Goal: Task Accomplishment & Management: Use online tool/utility

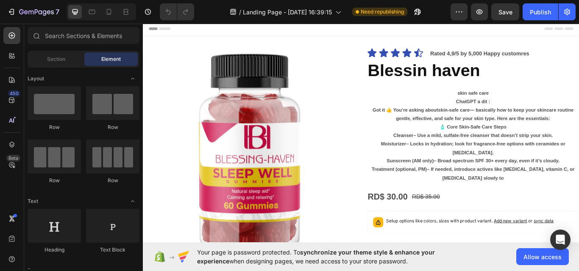
scroll to position [227, 0]
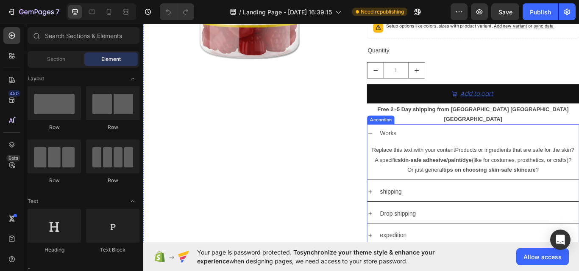
click at [404, 150] on icon at bounding box center [407, 153] width 7 height 7
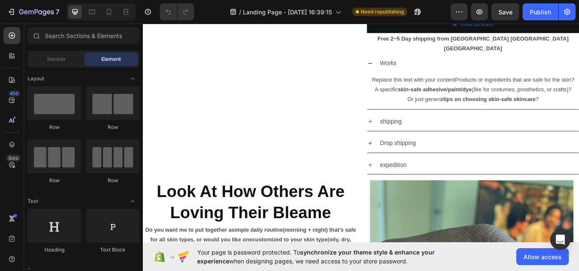
scroll to position [282, 0]
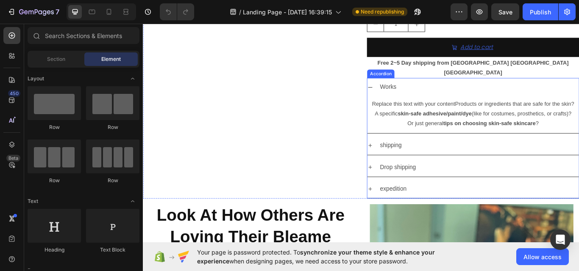
click at [405, 98] on icon at bounding box center [407, 98] width 5 height 1
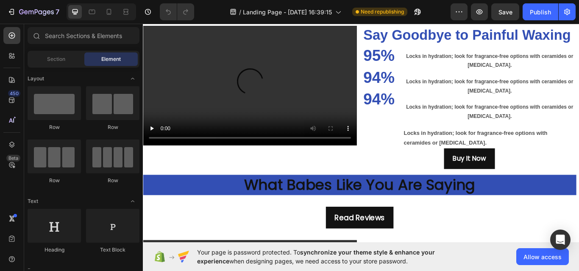
scroll to position [1185, 0]
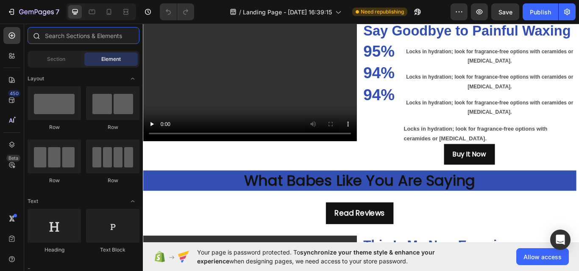
click at [80, 40] on input "text" at bounding box center [84, 35] width 112 height 17
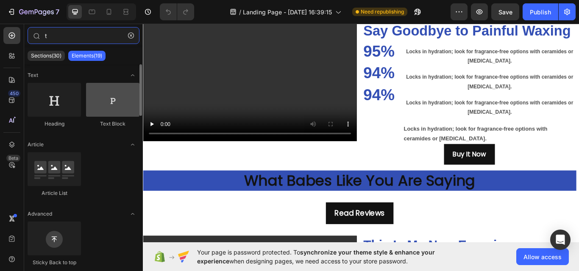
type input "t"
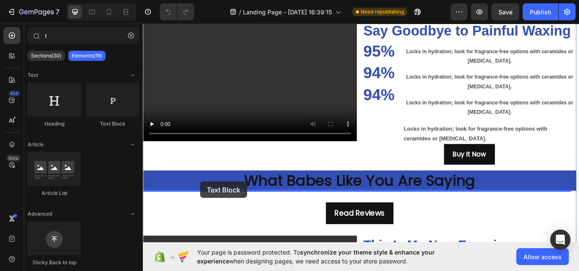
drag, startPoint x: 250, startPoint y: 133, endPoint x: 210, endPoint y: 208, distance: 85.8
click at [210, 208] on h2 "What Babes Like You Are Saying" at bounding box center [395, 208] width 505 height 24
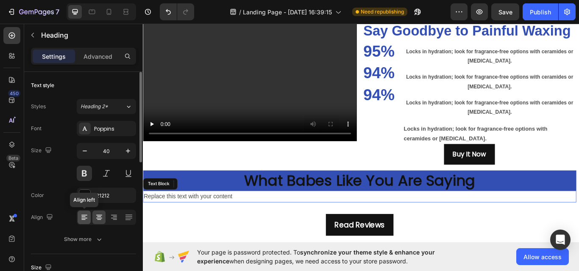
click at [84, 217] on icon at bounding box center [83, 217] width 4 height 1
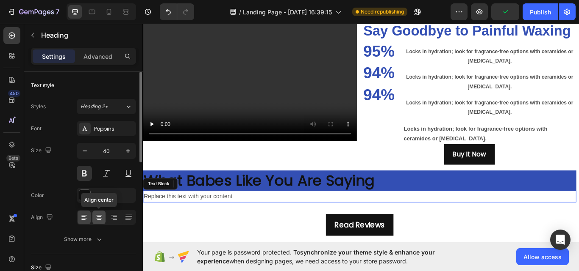
click at [99, 216] on icon at bounding box center [99, 215] width 6 height 1
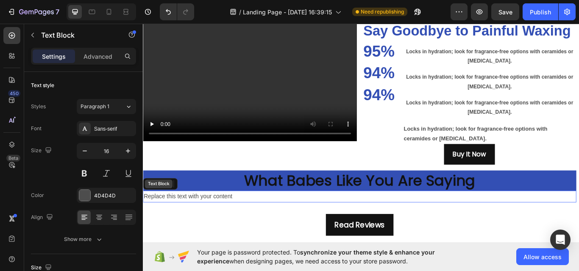
click at [163, 213] on div "Text Block" at bounding box center [161, 212] width 29 height 8
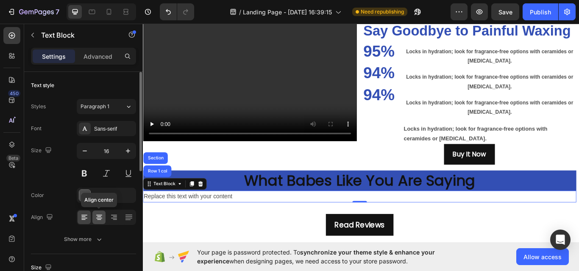
click at [102, 221] on icon at bounding box center [99, 217] width 8 height 8
click at [84, 173] on button at bounding box center [84, 173] width 15 height 15
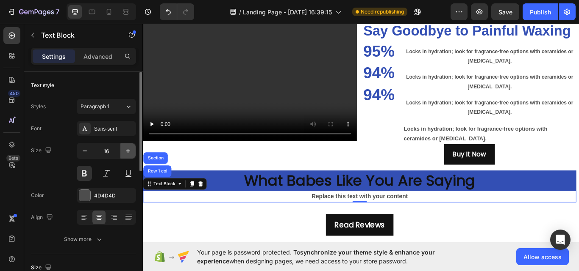
click at [127, 155] on icon "button" at bounding box center [128, 151] width 8 height 8
type input "17"
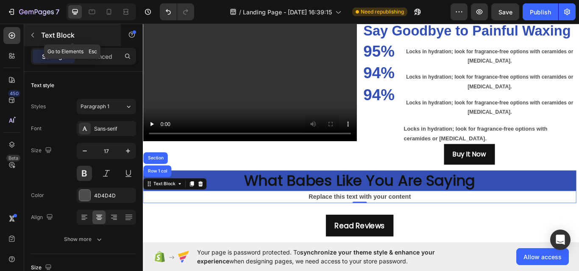
click at [33, 30] on button "button" at bounding box center [33, 35] width 14 height 14
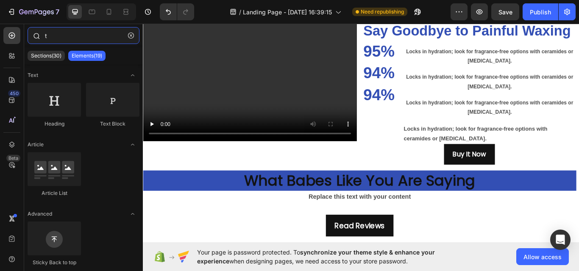
click at [52, 32] on input "t" at bounding box center [84, 35] width 112 height 17
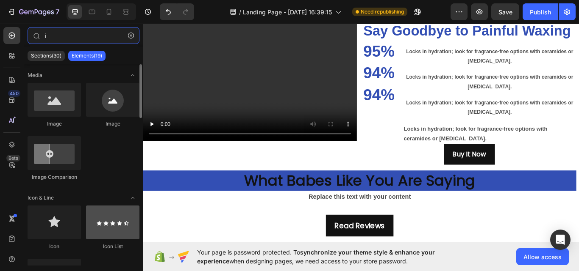
type input "i"
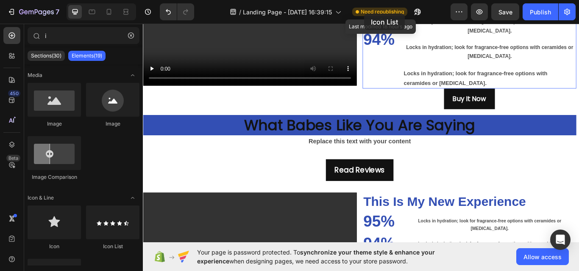
scroll to position [1182, 0]
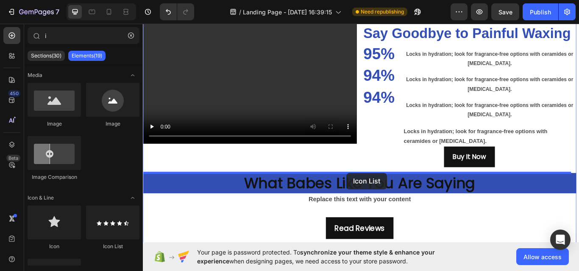
drag, startPoint x: 237, startPoint y: 242, endPoint x: 380, endPoint y: 198, distance: 149.8
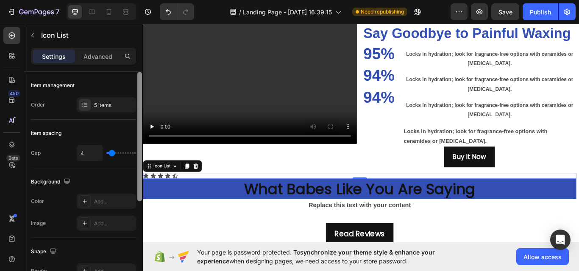
scroll to position [162, 0]
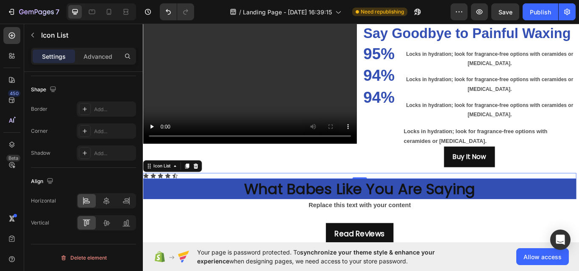
click at [138, 133] on div at bounding box center [139, 22] width 6 height 224
click at [102, 199] on icon at bounding box center [106, 201] width 8 height 8
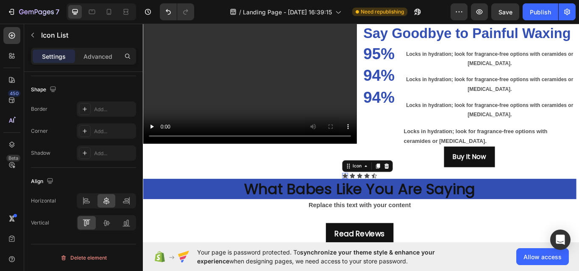
click at [376, 205] on div "Icon 0" at bounding box center [378, 202] width 7 height 7
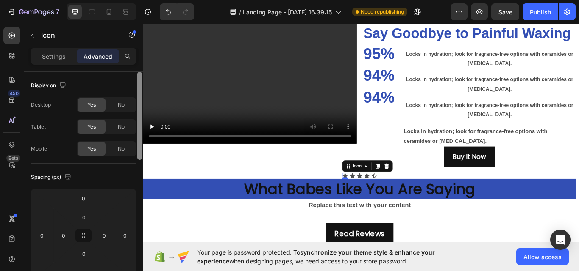
scroll to position [224, 0]
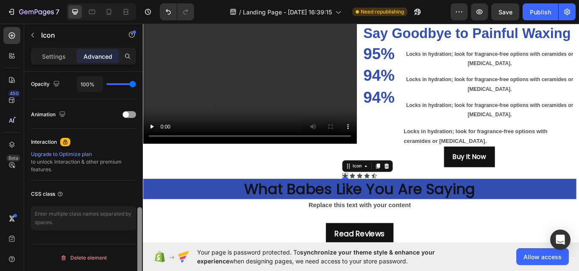
click at [138, 260] on div at bounding box center [139, 184] width 6 height 224
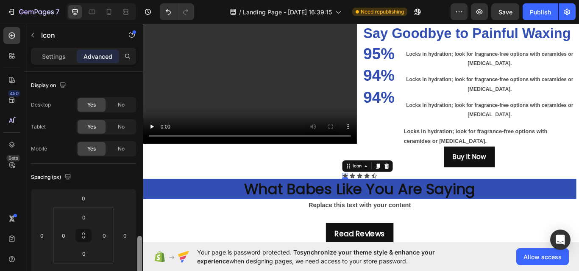
click at [55, 59] on p "Settings" at bounding box center [54, 56] width 24 height 9
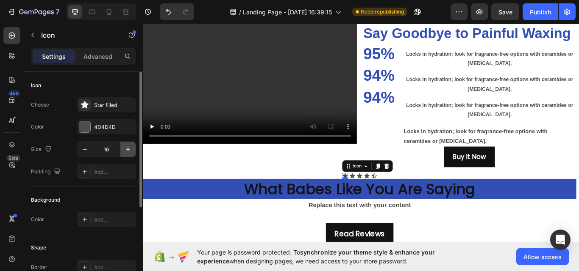
click at [124, 152] on icon "button" at bounding box center [128, 149] width 8 height 8
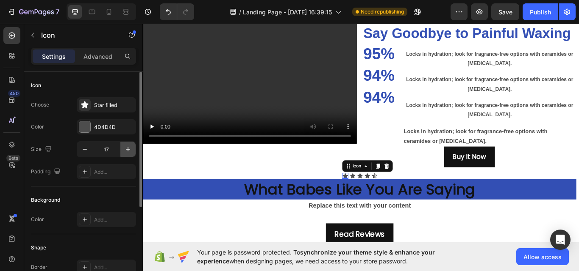
click at [124, 152] on icon "button" at bounding box center [128, 149] width 8 height 8
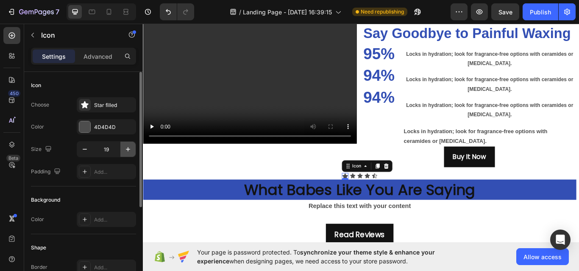
click at [124, 152] on icon "button" at bounding box center [128, 149] width 8 height 8
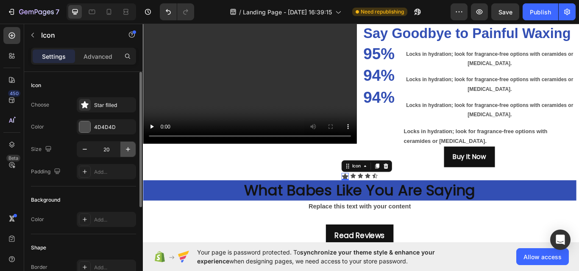
click at [124, 152] on icon "button" at bounding box center [128, 149] width 8 height 8
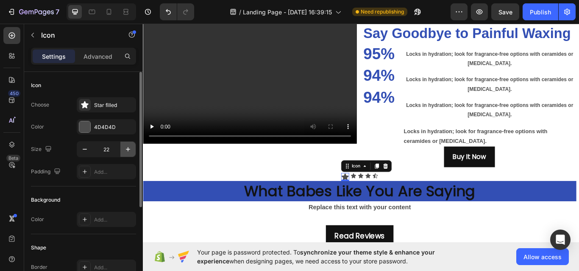
click at [124, 152] on icon "button" at bounding box center [128, 149] width 8 height 8
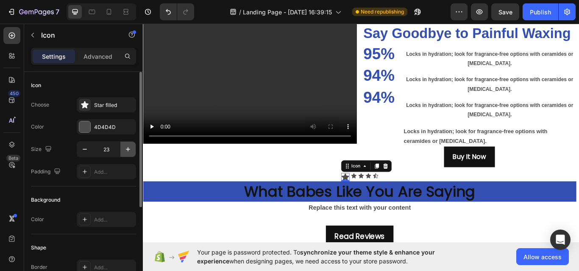
click at [124, 152] on icon "button" at bounding box center [128, 149] width 8 height 8
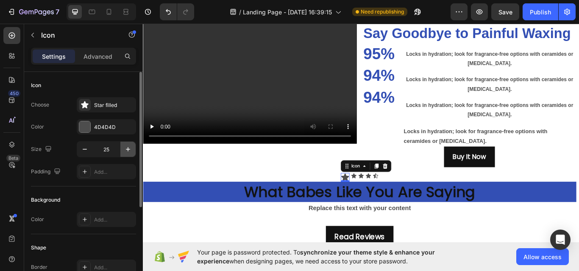
click at [124, 152] on icon "button" at bounding box center [128, 149] width 8 height 8
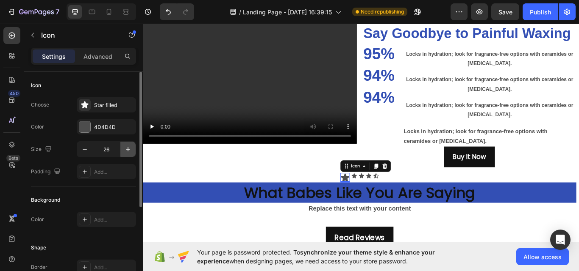
click at [124, 152] on icon "button" at bounding box center [128, 149] width 8 height 8
type input "27"
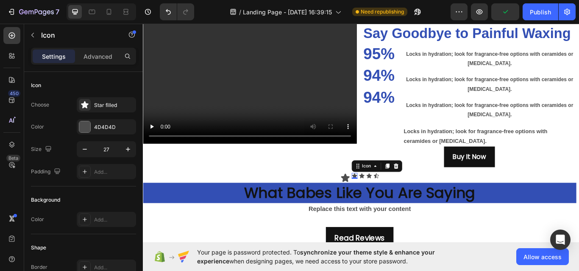
click at [386, 200] on icon at bounding box center [389, 202] width 6 height 6
click at [110, 149] on input "16" at bounding box center [106, 149] width 28 height 15
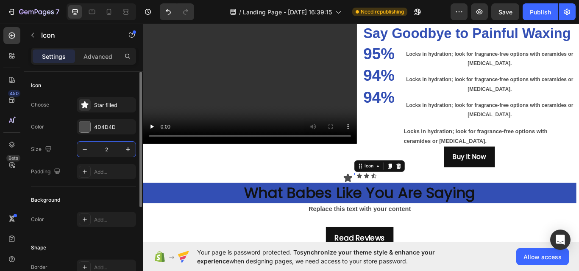
type input "27"
click at [397, 204] on icon at bounding box center [400, 202] width 6 height 6
click at [110, 147] on input "16" at bounding box center [106, 149] width 28 height 15
type input "27"
click at [409, 202] on icon at bounding box center [411, 202] width 6 height 6
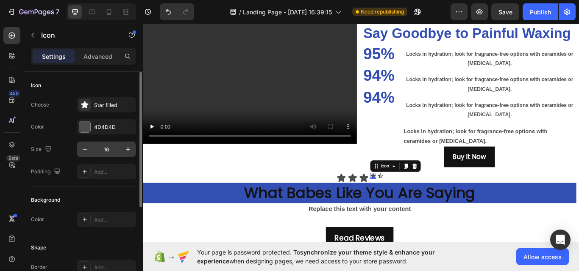
click at [108, 150] on input "16" at bounding box center [106, 149] width 28 height 15
type input "27"
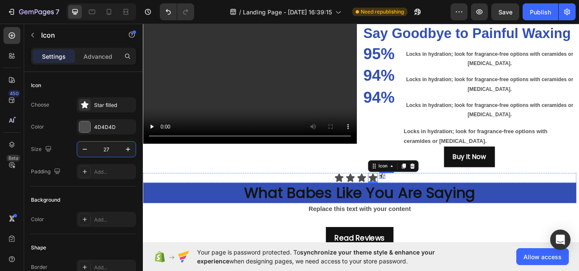
click at [420, 202] on icon at bounding box center [421, 202] width 7 height 7
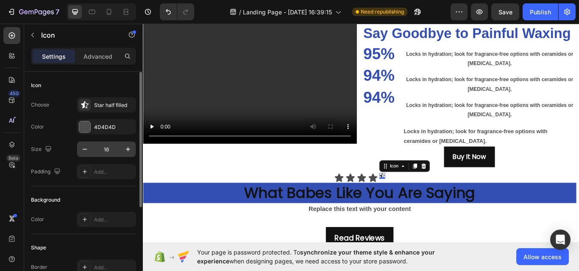
click at [104, 150] on input "16" at bounding box center [106, 149] width 28 height 15
type input "27"
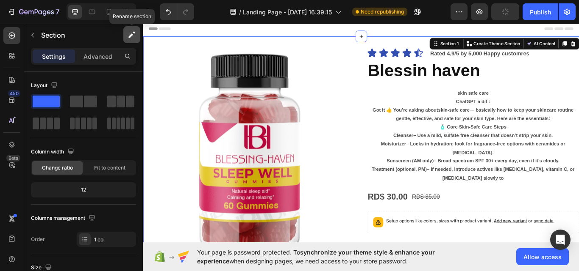
click at [128, 39] on icon "button" at bounding box center [131, 34] width 8 height 8
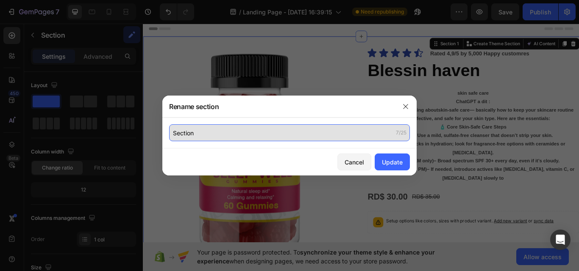
click at [207, 132] on input "Section" at bounding box center [289, 133] width 241 height 17
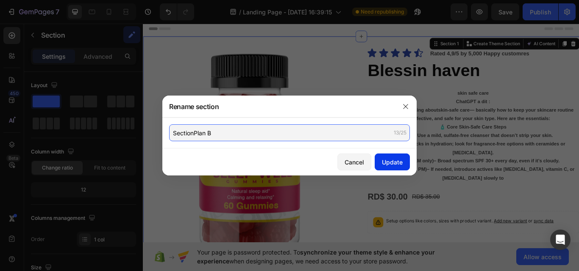
type input "SectionPlan B"
click at [396, 154] on button "Update" at bounding box center [391, 162] width 35 height 17
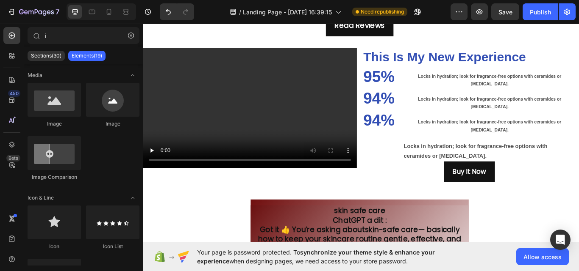
scroll to position [1440, 0]
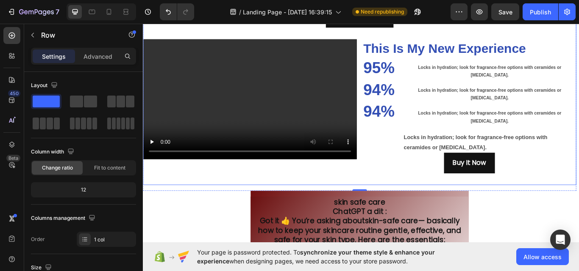
click at [578, 211] on div "Read Reviews Button Video This Is My New Experience Heading 95% Heading 94% Hea…" at bounding box center [395, 101] width 505 height 222
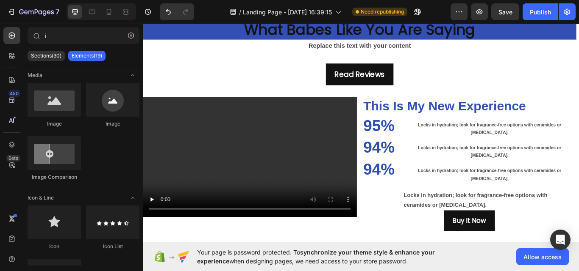
scroll to position [1372, 0]
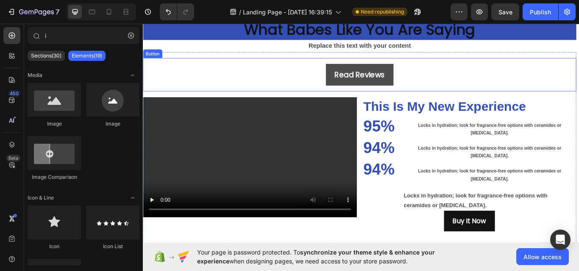
click at [419, 95] on button "Read Reviews" at bounding box center [395, 83] width 79 height 25
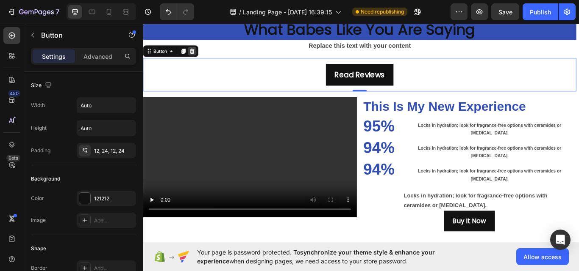
click at [200, 54] on icon at bounding box center [200, 56] width 6 height 6
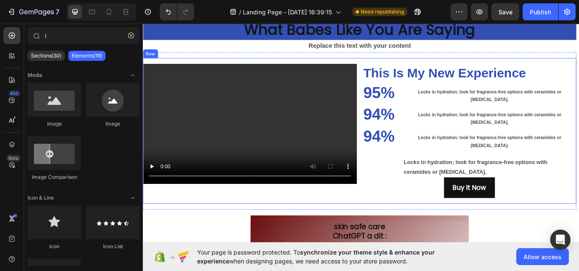
click at [578, 231] on div "Video This Is My New Experience Heading 95% Heading 94% Heading 94% Heading Loc…" at bounding box center [395, 149] width 505 height 170
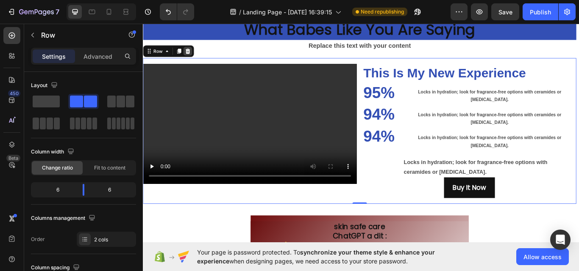
click at [197, 60] on div at bounding box center [195, 56] width 10 height 10
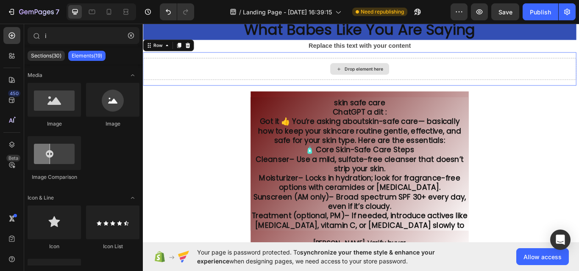
click at [212, 67] on div "Drop element here" at bounding box center [395, 76] width 505 height 25
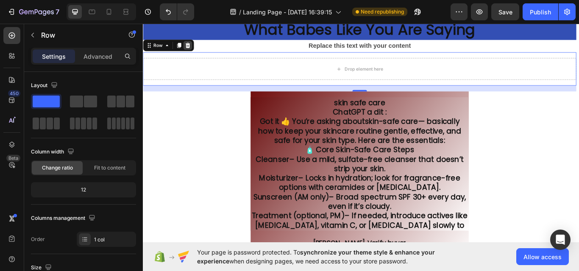
click at [192, 50] on icon at bounding box center [194, 49] width 7 height 7
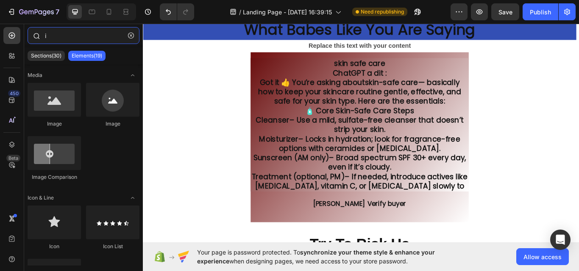
click at [67, 36] on input "i" at bounding box center [84, 35] width 112 height 17
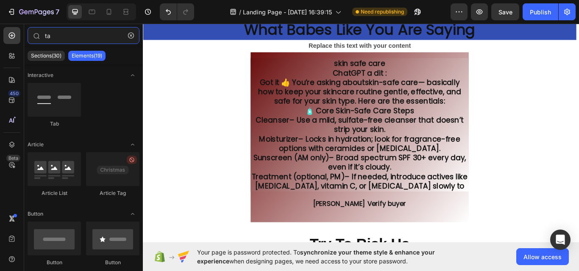
drag, startPoint x: 67, startPoint y: 36, endPoint x: 23, endPoint y: 102, distance: 79.4
click at [23, 102] on div "450 Beta ta Sections(30) Elements(19) Interactive Tab Article Article List Arti…" at bounding box center [71, 148] width 143 height 248
type input "ta"
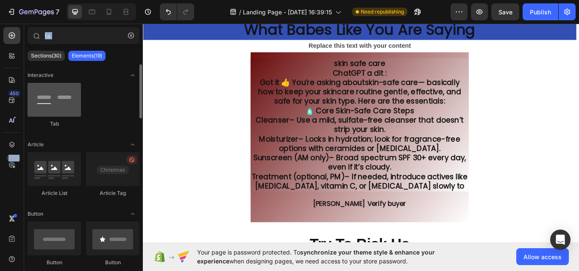
drag, startPoint x: 23, startPoint y: 102, endPoint x: 37, endPoint y: 103, distance: 13.6
click at [37, 103] on div "450 Beta ta Sections(30) Elements(19) Interactive Tab Article Article List Arti…" at bounding box center [71, 148] width 143 height 248
click at [37, 103] on div at bounding box center [54, 100] width 53 height 34
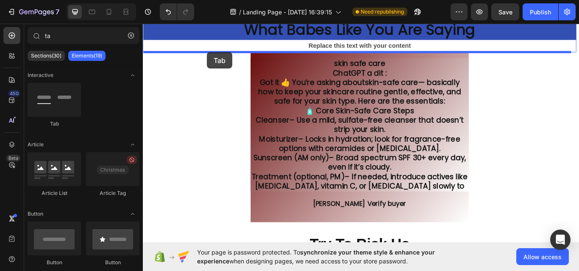
drag, startPoint x: 180, startPoint y: 125, endPoint x: 217, endPoint y: 57, distance: 77.2
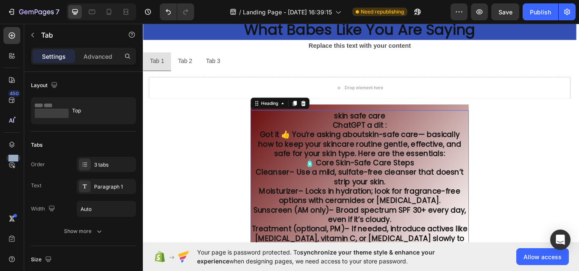
click at [268, 139] on h2 "skin safe care ChatGPT a dit : Got it 👍 You’re asking about skin-safe care — ba…" at bounding box center [395, 203] width 254 height 156
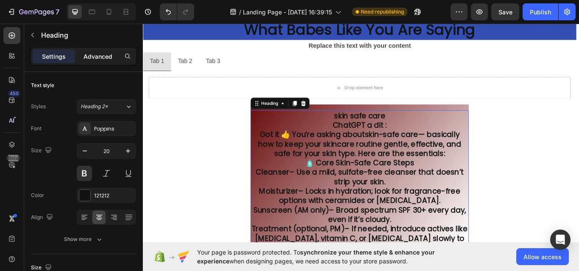
click at [91, 55] on p "Advanced" at bounding box center [97, 56] width 29 height 9
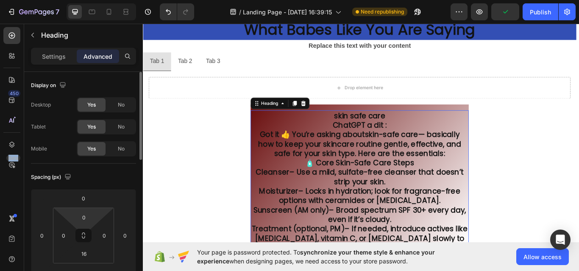
click at [72, 0] on html "7 Version history / Landing Page - [DATE] 16:39:15 Need republishing Preview Pu…" at bounding box center [289, 0] width 579 height 0
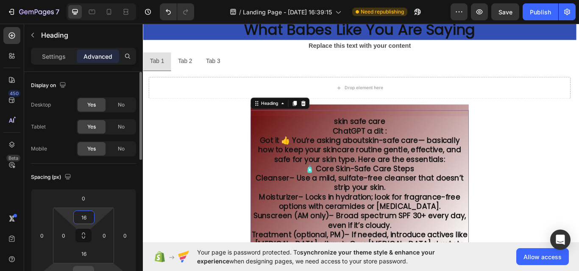
type input "16"
click at [80, 269] on input "0" at bounding box center [83, 273] width 17 height 13
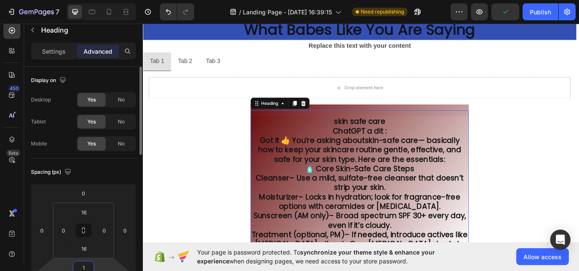
type input "16"
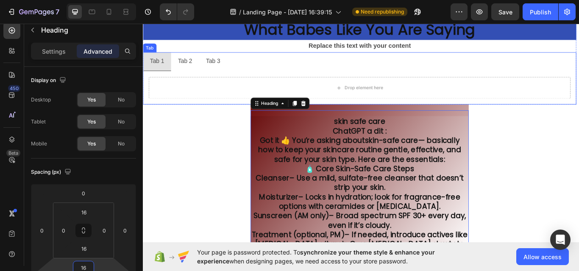
click at [164, 70] on div "Tab 1" at bounding box center [159, 68] width 19 height 15
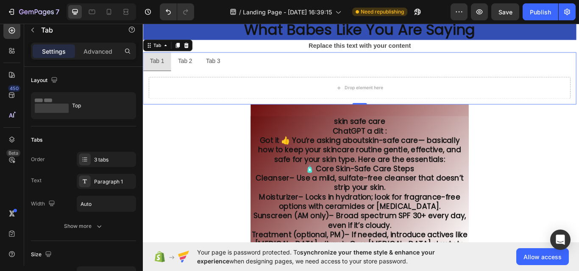
click at [168, 70] on div "Tab 1" at bounding box center [159, 68] width 19 height 15
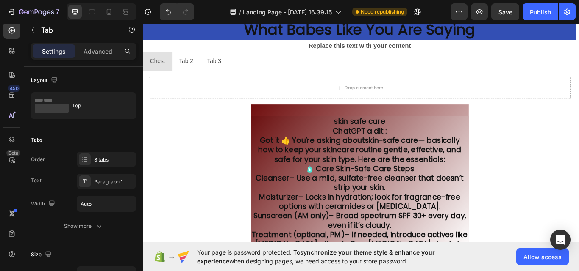
click at [201, 68] on p "Tab 2" at bounding box center [193, 68] width 17 height 12
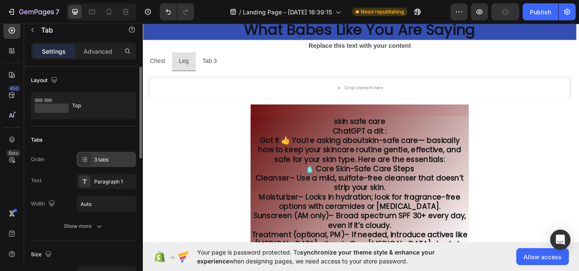
click at [98, 155] on div "3 tabs" at bounding box center [106, 159] width 59 height 15
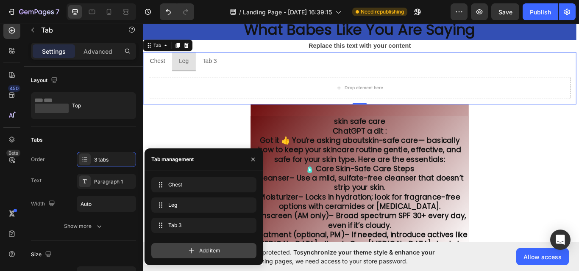
click at [189, 249] on icon at bounding box center [191, 251] width 8 height 8
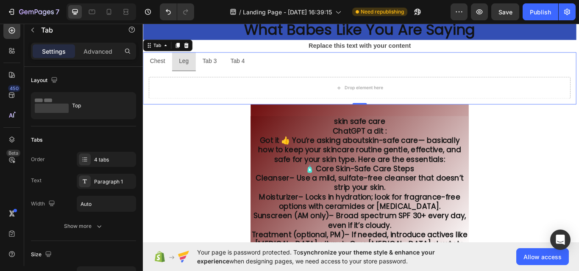
click at [233, 68] on li "Tab 3" at bounding box center [220, 69] width 33 height 22
click at [230, 67] on div "Tab 3" at bounding box center [220, 68] width 19 height 15
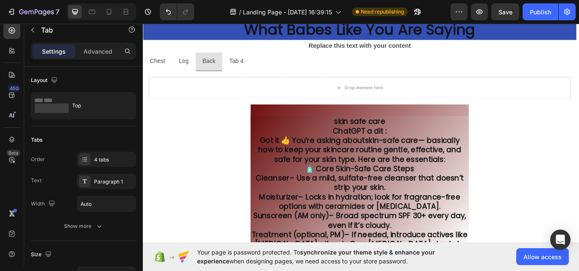
click at [261, 66] on div "Tab 4" at bounding box center [251, 68] width 19 height 15
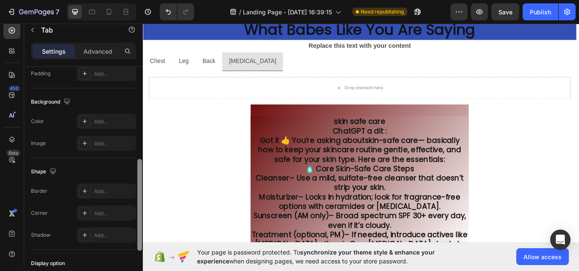
click at [140, 161] on div at bounding box center [139, 179] width 6 height 224
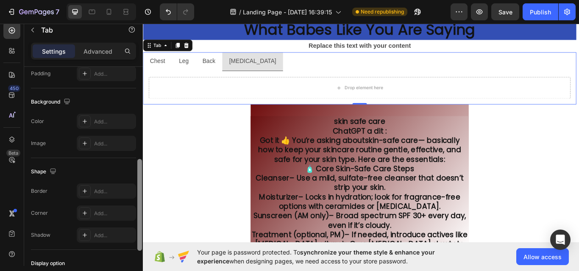
scroll to position [318, 0]
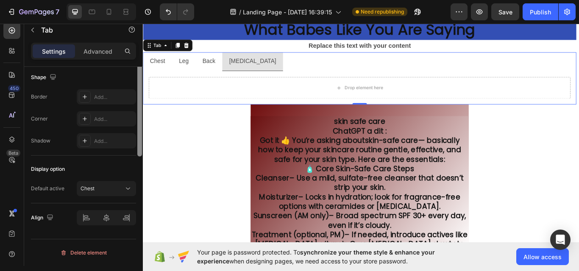
click at [138, 196] on div at bounding box center [139, 84] width 6 height 224
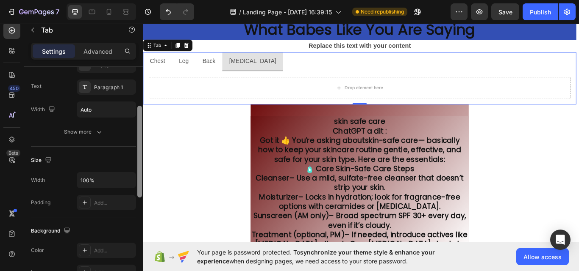
click at [136, 106] on div at bounding box center [139, 179] width 6 height 224
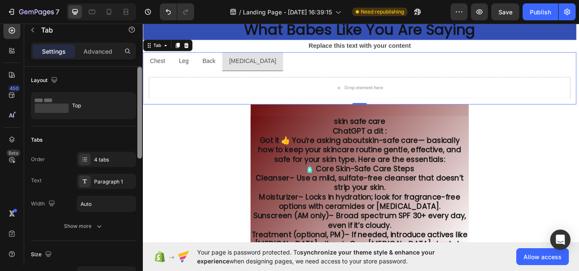
click at [139, 89] on div at bounding box center [139, 179] width 6 height 224
click at [110, 207] on input "Auto" at bounding box center [106, 204] width 58 height 15
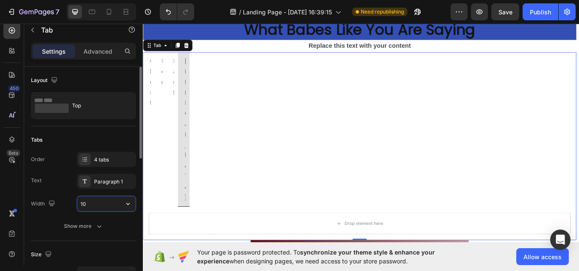
type input "100"
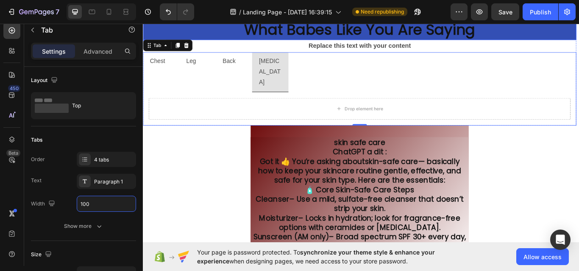
click at [546, 31] on h2 "What Babes Like You Are Saying" at bounding box center [395, 31] width 505 height 24
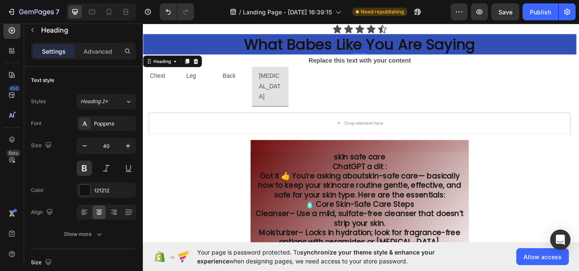
scroll to position [1338, 0]
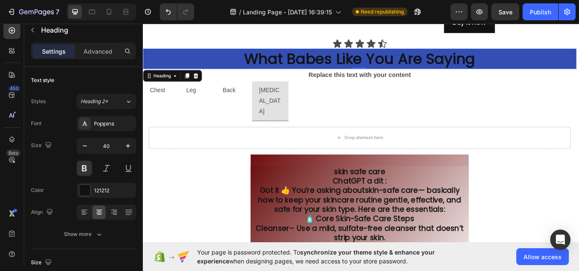
click at [543, 63] on h2 "What Babes Like You Are Saying" at bounding box center [395, 65] width 505 height 24
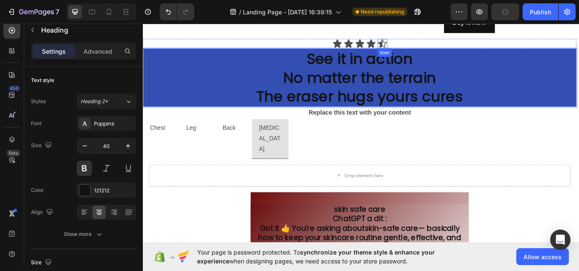
click at [418, 46] on icon at bounding box center [421, 47] width 11 height 11
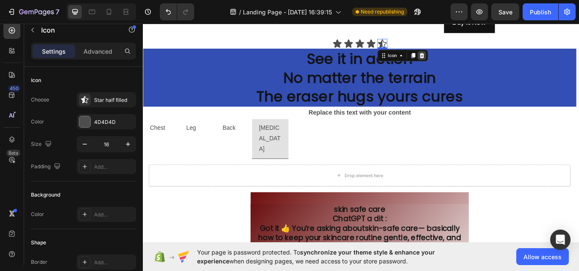
click at [464, 58] on icon at bounding box center [467, 61] width 7 height 7
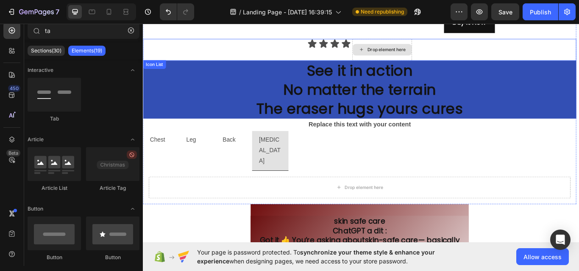
click at [400, 48] on div "Drop element here" at bounding box center [421, 55] width 69 height 14
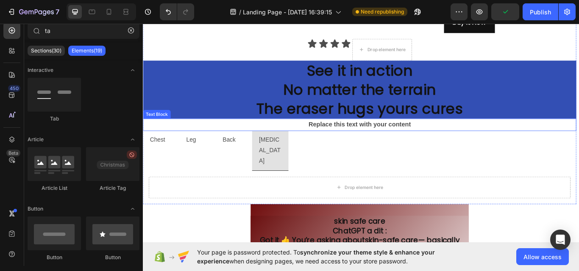
click at [458, 139] on div "Replace this text with your content" at bounding box center [395, 142] width 505 height 15
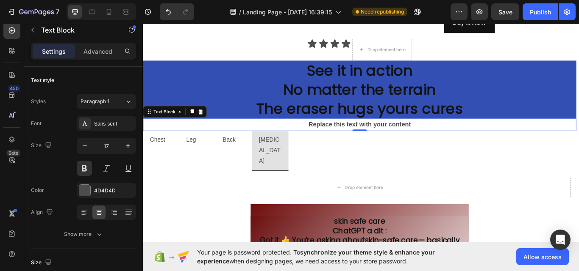
click at [441, 141] on div "Replace this text with your content" at bounding box center [395, 142] width 505 height 15
click at [451, 136] on p "Replace this text with your content" at bounding box center [395, 142] width 503 height 13
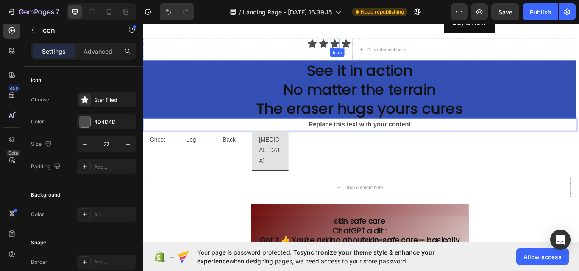
click at [366, 53] on div "Icon" at bounding box center [365, 47] width 11 height 11
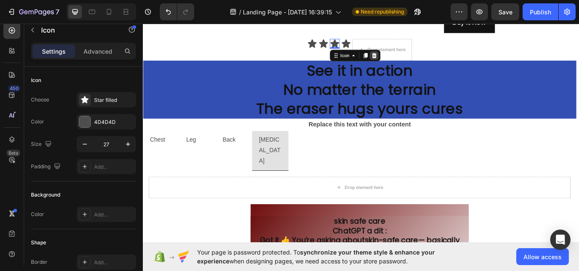
click at [409, 58] on icon at bounding box center [412, 61] width 7 height 7
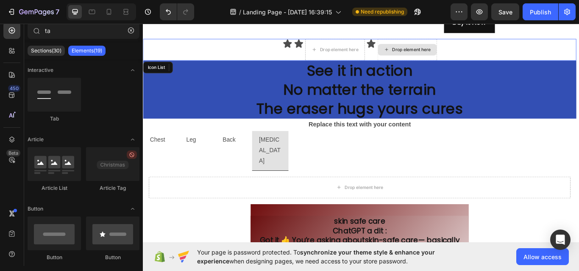
click at [423, 45] on div "Drop element here" at bounding box center [450, 54] width 69 height 25
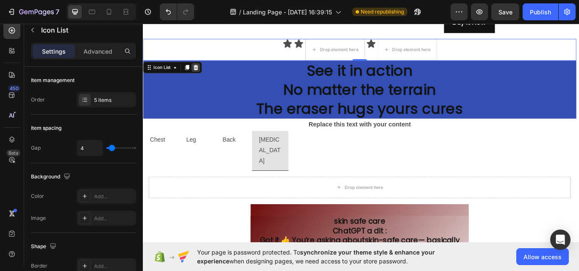
click at [206, 74] on icon at bounding box center [205, 75] width 6 height 6
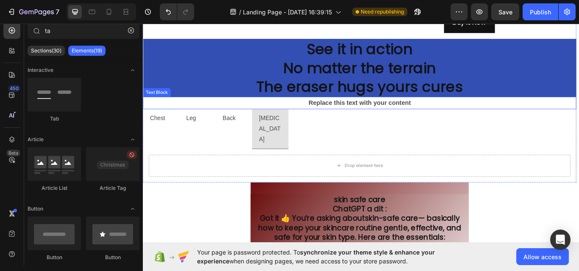
click at [451, 121] on p "Replace this text with your content" at bounding box center [395, 117] width 503 height 13
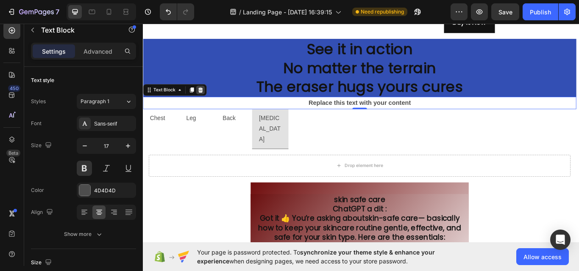
click at [208, 105] on div at bounding box center [210, 102] width 10 height 10
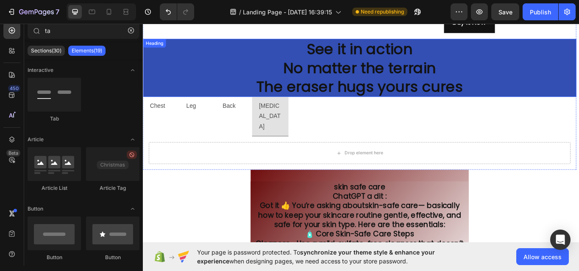
click at [208, 100] on p "See it in action No matter the terrain The eraser hugs yours cures" at bounding box center [395, 76] width 503 height 66
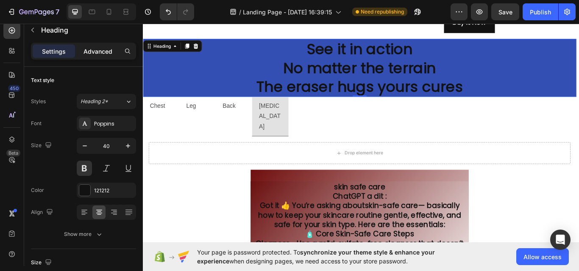
click at [103, 55] on p "Advanced" at bounding box center [97, 51] width 29 height 9
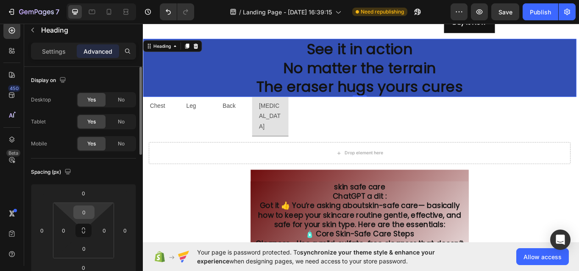
click at [82, 209] on input "0" at bounding box center [83, 212] width 17 height 13
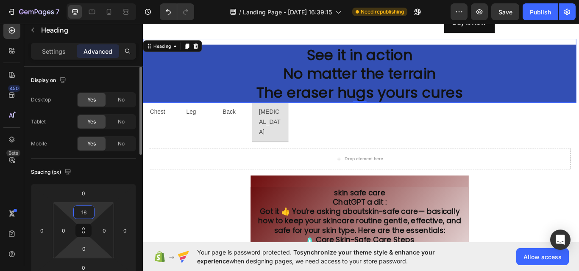
type input "16"
click at [77, 0] on html "7 Version history / Landing Page - [DATE] 16:39:15 Need republishing Preview Sa…" at bounding box center [289, 0] width 579 height 0
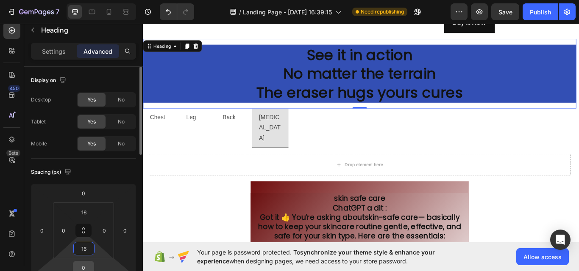
type input "16"
click at [78, 262] on input "0" at bounding box center [83, 268] width 17 height 13
type input "16"
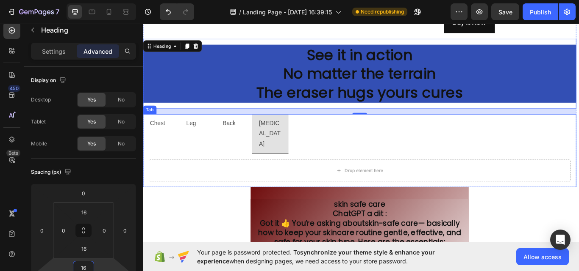
click at [168, 140] on p "Chest" at bounding box center [160, 141] width 18 height 12
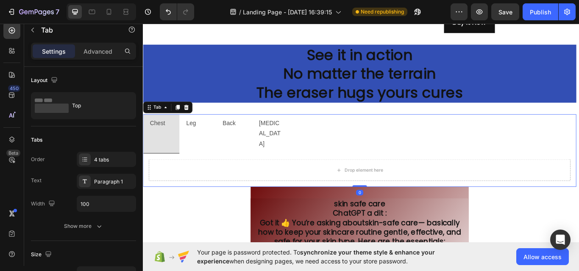
click at [176, 140] on li "Chest" at bounding box center [164, 153] width 42 height 46
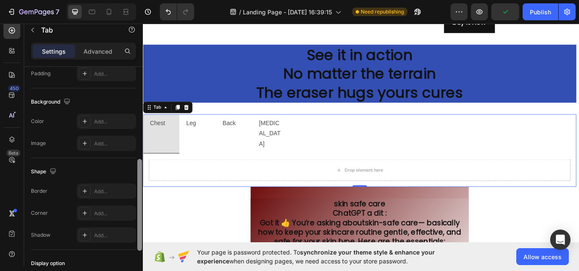
click at [140, 166] on div at bounding box center [139, 179] width 6 height 224
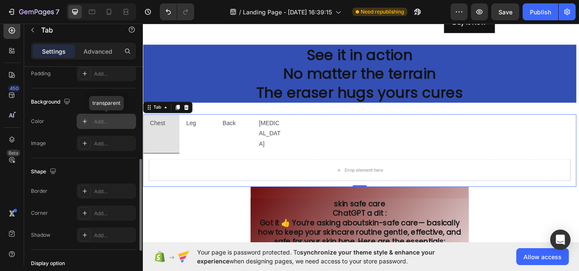
click at [102, 116] on div "Add..." at bounding box center [106, 121] width 59 height 15
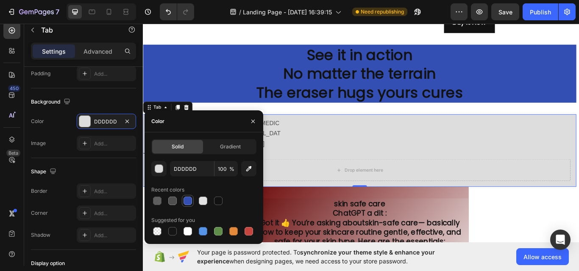
click at [184, 205] on div at bounding box center [187, 201] width 8 height 8
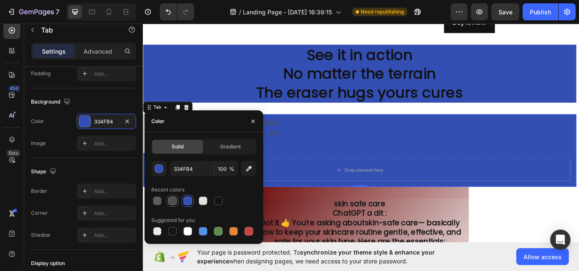
click at [178, 202] on div at bounding box center [172, 201] width 12 height 12
type input "4F4F4F"
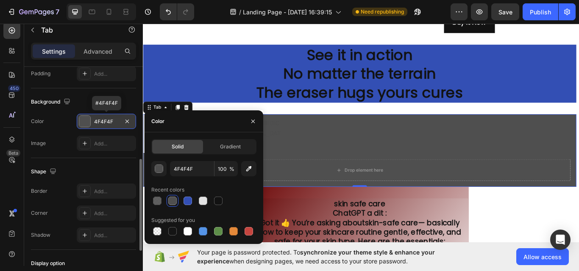
click at [125, 127] on div "4F4F4F" at bounding box center [106, 121] width 59 height 15
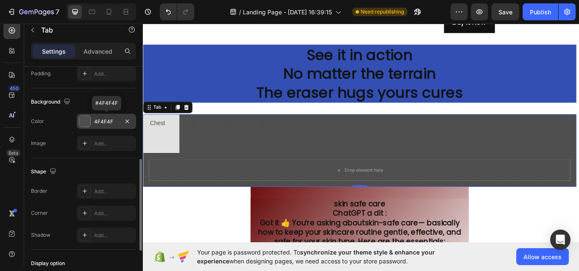
click at [122, 127] on div "4F4F4F" at bounding box center [106, 121] width 59 height 15
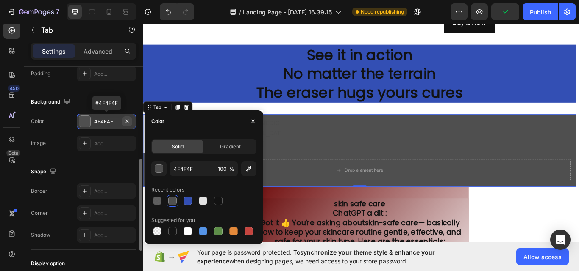
click at [124, 124] on icon "button" at bounding box center [127, 121] width 7 height 7
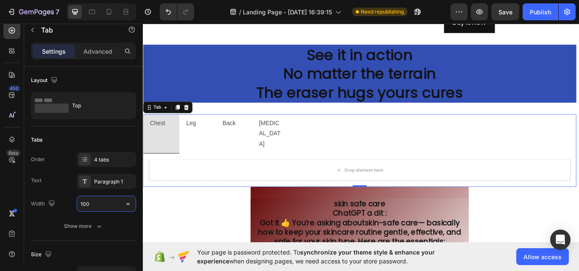
click at [94, 198] on input "100" at bounding box center [106, 204] width 58 height 15
click at [94, 203] on input "100" at bounding box center [106, 204] width 58 height 15
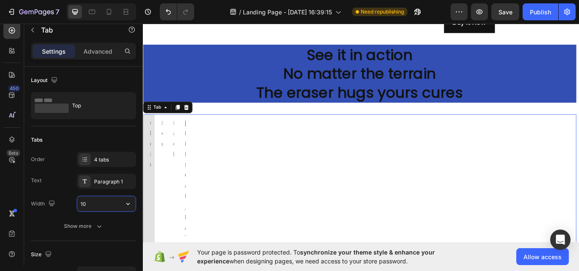
type input "1"
type input "4"
type input "100"
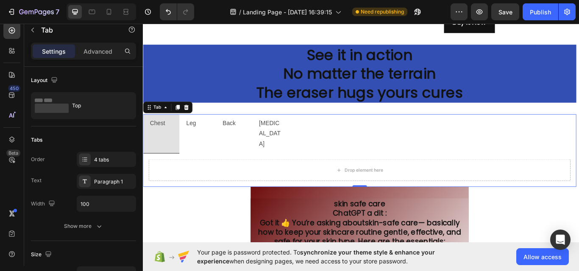
scroll to position [224, 0]
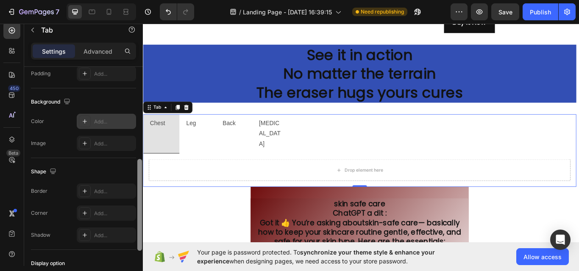
click at [140, 164] on div at bounding box center [139, 179] width 6 height 224
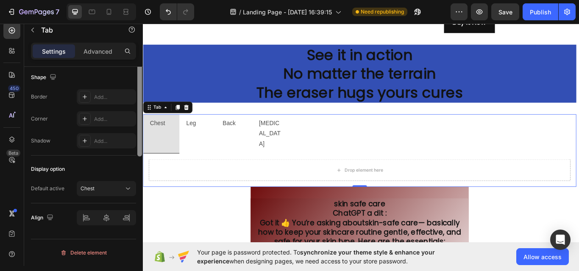
click at [137, 196] on div at bounding box center [139, 84] width 6 height 224
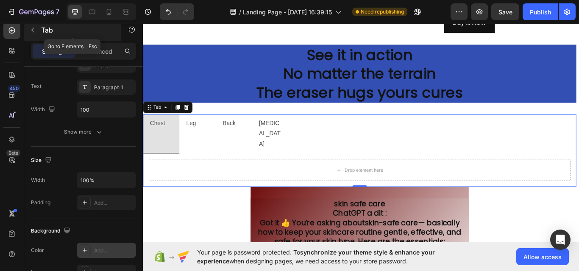
click at [61, 31] on p "Tab" at bounding box center [77, 30] width 72 height 10
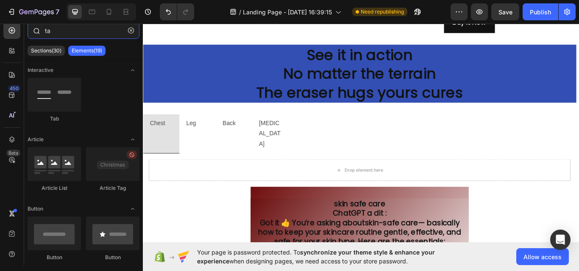
click at [56, 28] on input "ta" at bounding box center [84, 30] width 112 height 17
type input "t"
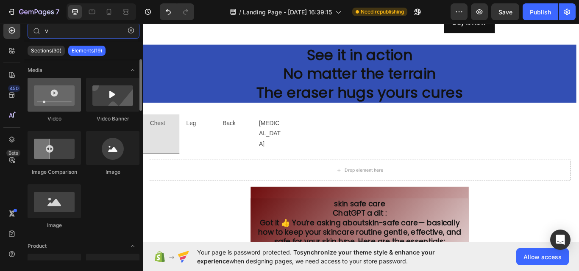
type input "v"
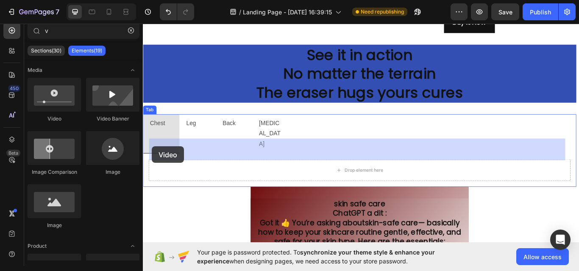
drag, startPoint x: 196, startPoint y: 132, endPoint x: 153, endPoint y: 167, distance: 55.4
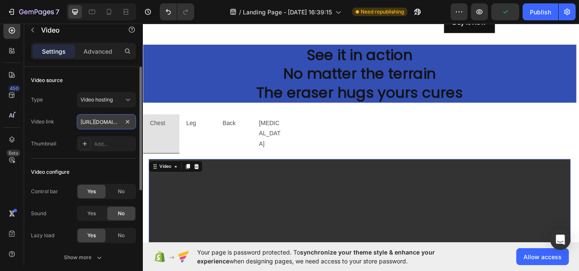
click at [115, 122] on input "[URL][DOMAIN_NAME]" at bounding box center [106, 121] width 59 height 15
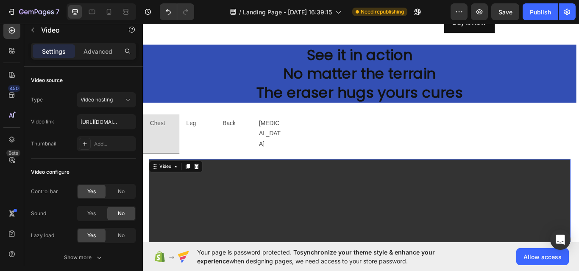
scroll to position [180, 0]
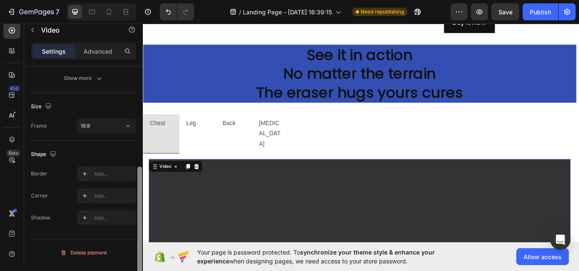
click at [138, 194] on div at bounding box center [139, 179] width 6 height 224
click at [110, 128] on div "16:9" at bounding box center [101, 126] width 43 height 8
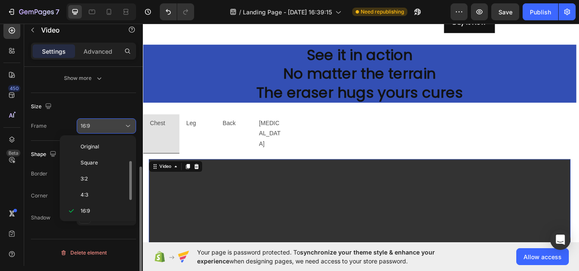
scroll to position [15, 0]
click at [110, 128] on div "16:9" at bounding box center [101, 126] width 43 height 8
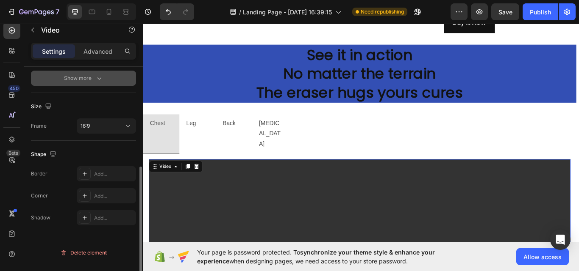
click at [119, 74] on button "Show more" at bounding box center [83, 78] width 105 height 15
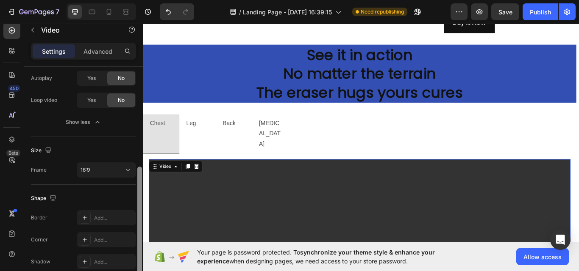
scroll to position [0, 0]
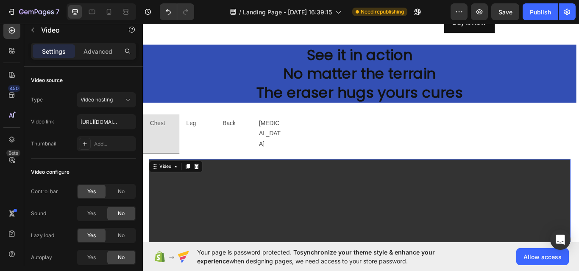
click at [102, 56] on div "Advanced" at bounding box center [98, 51] width 42 height 14
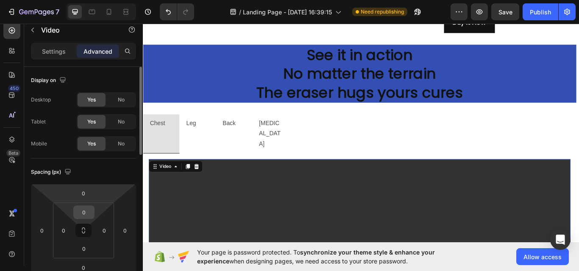
click at [79, 214] on input "0" at bounding box center [83, 212] width 17 height 13
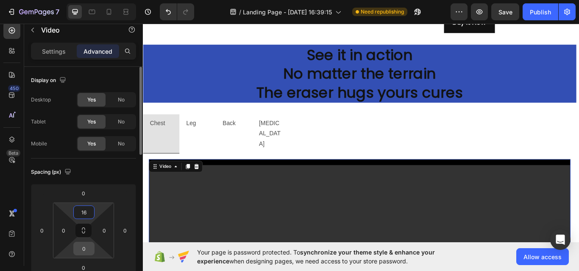
type input "16"
click at [82, 250] on input "0" at bounding box center [83, 249] width 17 height 13
type input "16"
click at [203, 188] on icon at bounding box center [205, 191] width 7 height 7
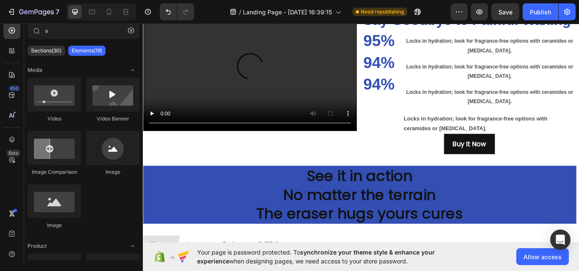
scroll to position [1091, 0]
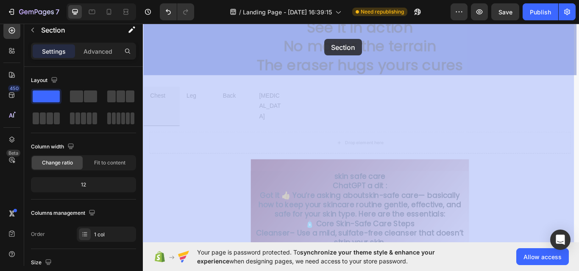
scroll to position [1349, 0]
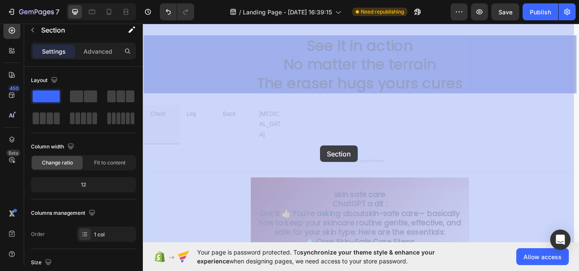
drag, startPoint x: 497, startPoint y: 89, endPoint x: 349, endPoint y: 166, distance: 166.7
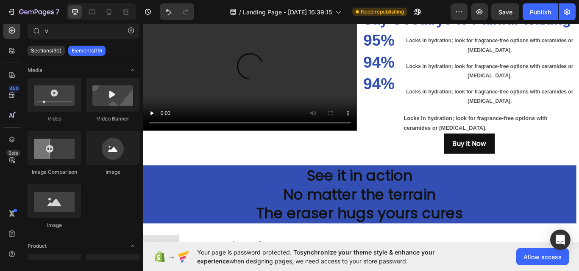
scroll to position [1067, 0]
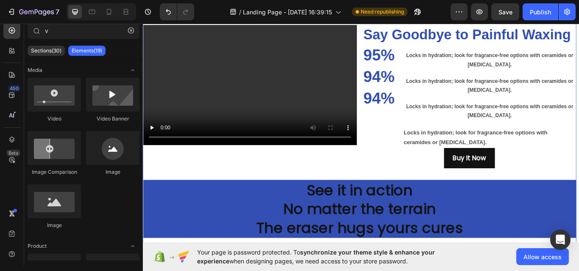
click at [578, 127] on div "Video Say Goodbye to Painful Waxing Heading 95% Heading 94% Heading 94% Heading…" at bounding box center [395, 192] width 505 height 360
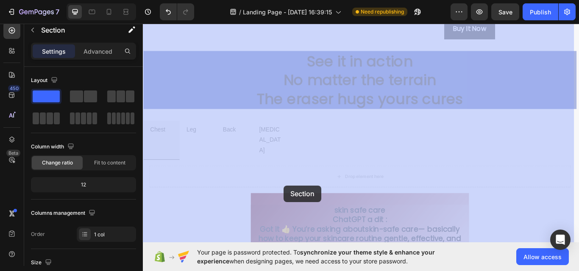
scroll to position [1341, 0]
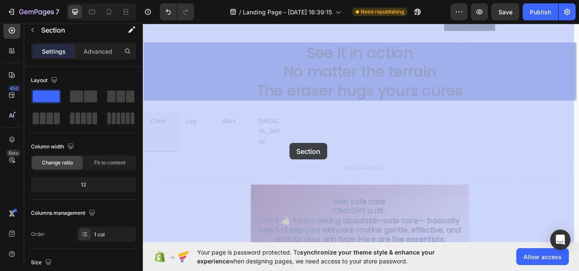
drag, startPoint x: 503, startPoint y: 107, endPoint x: 314, endPoint y: 163, distance: 197.6
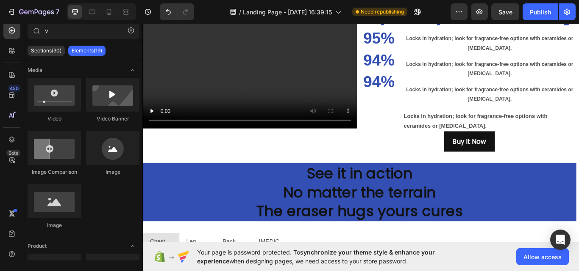
scroll to position [1070, 0]
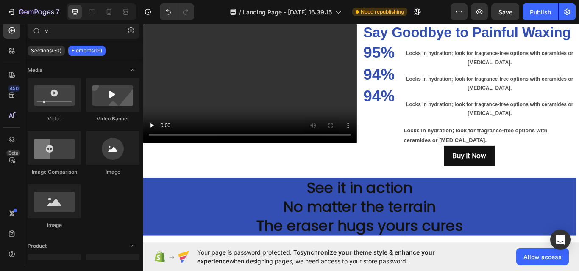
click at [578, 21] on div "7 Version history / Landing Page - [DATE] 16:39:15 Need republishing Preview Sa…" at bounding box center [289, 12] width 579 height 24
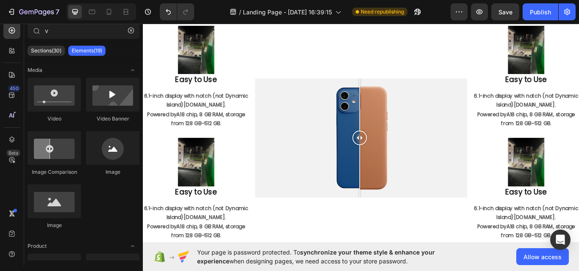
scroll to position [867, 0]
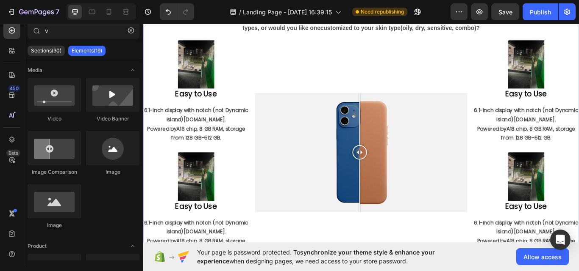
click at [568, 35] on div "Hair removal just waaaay easier Heading Do you want me to put together a simple…" at bounding box center [397, 145] width 508 height 321
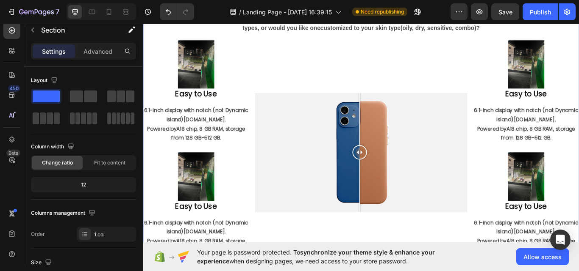
click at [568, 35] on div "Hair removal just waaaay easier Heading Do you want me to put together a simple…" at bounding box center [397, 145] width 508 height 321
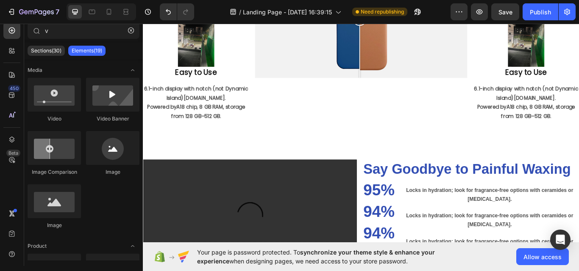
scroll to position [799, 0]
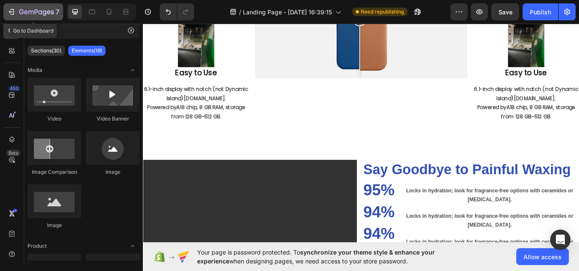
click at [10, 10] on icon "button" at bounding box center [11, 12] width 8 height 8
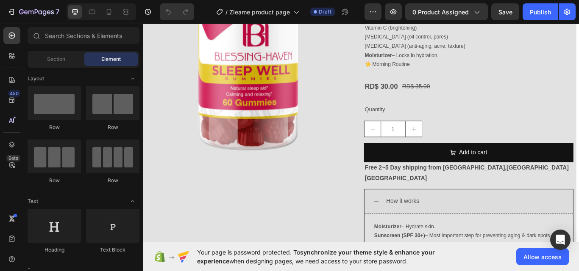
scroll to position [119, 0]
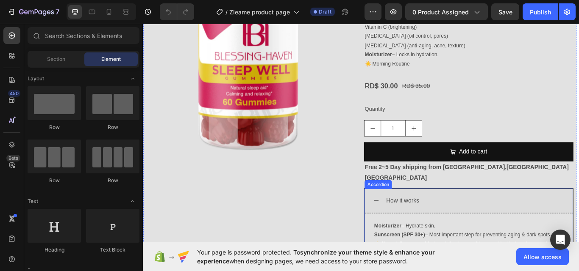
click at [412, 227] on icon at bounding box center [414, 230] width 7 height 7
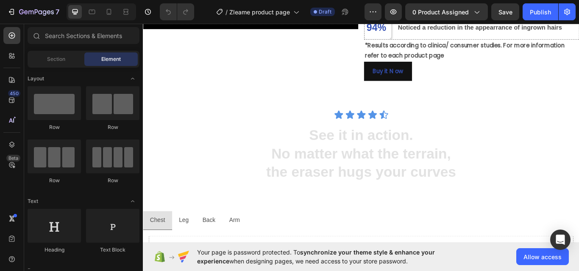
scroll to position [1186, 0]
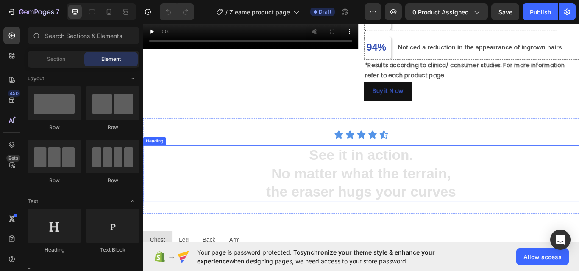
click at [464, 207] on h2 "See it in action . No matter what the terrain, the eraser hugs your curves" at bounding box center [397, 199] width 508 height 66
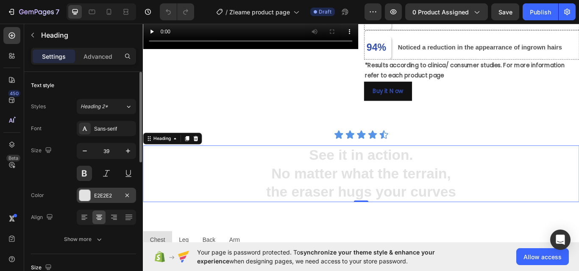
click at [100, 191] on div "E2E2E2" at bounding box center [106, 195] width 59 height 15
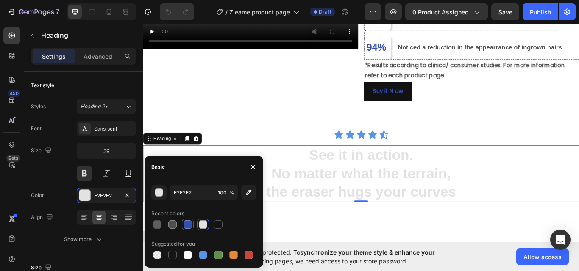
click at [191, 222] on div at bounding box center [187, 225] width 8 height 8
type input "334FB4"
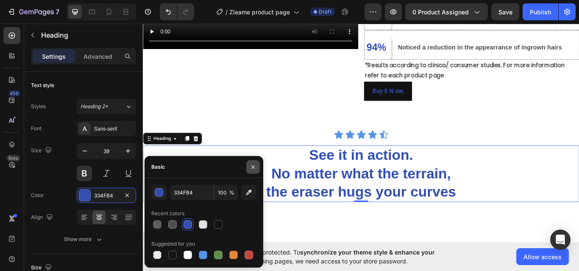
click at [249, 163] on button "button" at bounding box center [253, 168] width 14 height 14
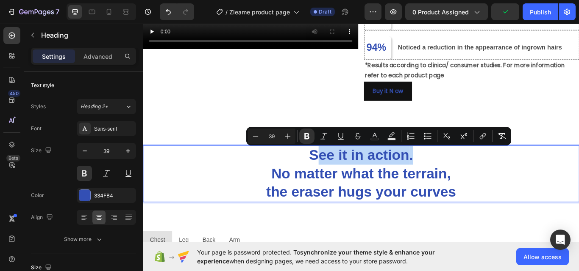
drag, startPoint x: 336, startPoint y: 181, endPoint x: 483, endPoint y: 177, distance: 146.6
click at [483, 177] on p "See it in action . No matter what the terrain, the eraser hugs your curves" at bounding box center [397, 199] width 507 height 64
click at [494, 179] on p "See it in action . No matter what the terrain, the eraser hugs your curves" at bounding box center [397, 199] width 507 height 64
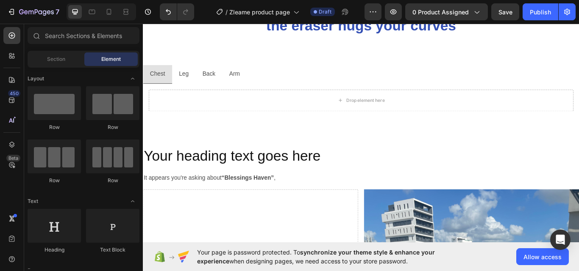
scroll to position [1384, 0]
